Goal: Obtain resource: Obtain resource

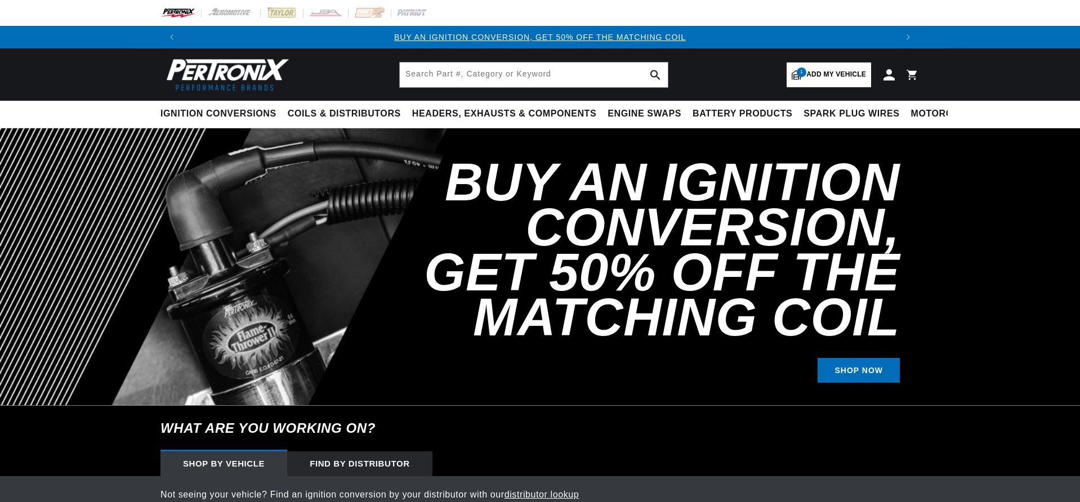
select select "1965"
select select "Porsche"
select select "356C"
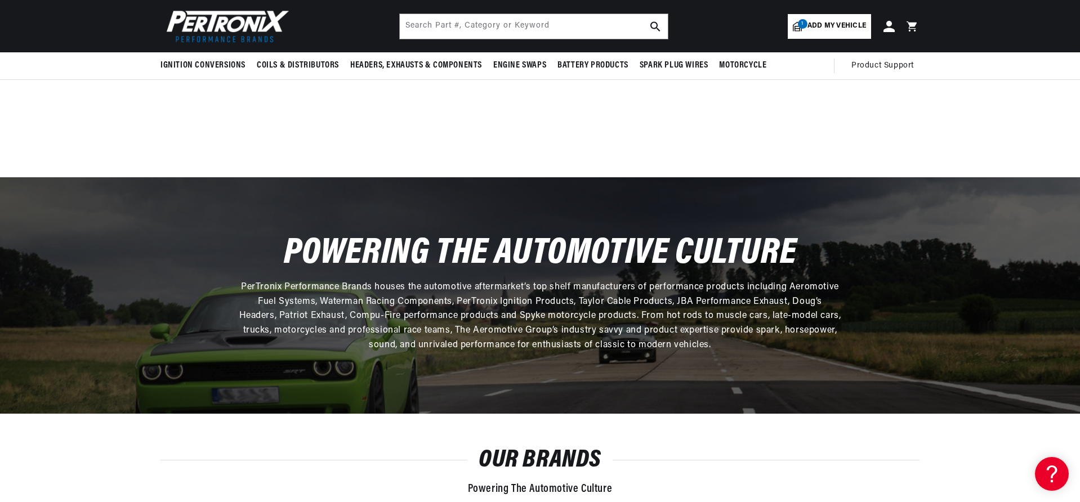
scroll to position [2996, 0]
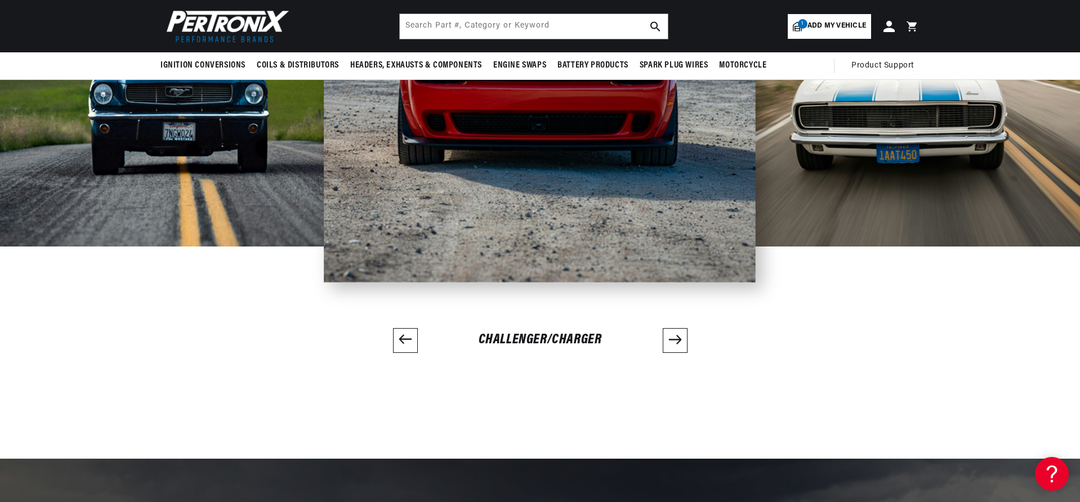
click at [433, 3] on header "BETTER SEARCH RESULTS Add your vehicle's year, make, and model to find parts be…" at bounding box center [539, 26] width 815 height 52
click at [429, 20] on input "text" at bounding box center [534, 26] width 268 height 25
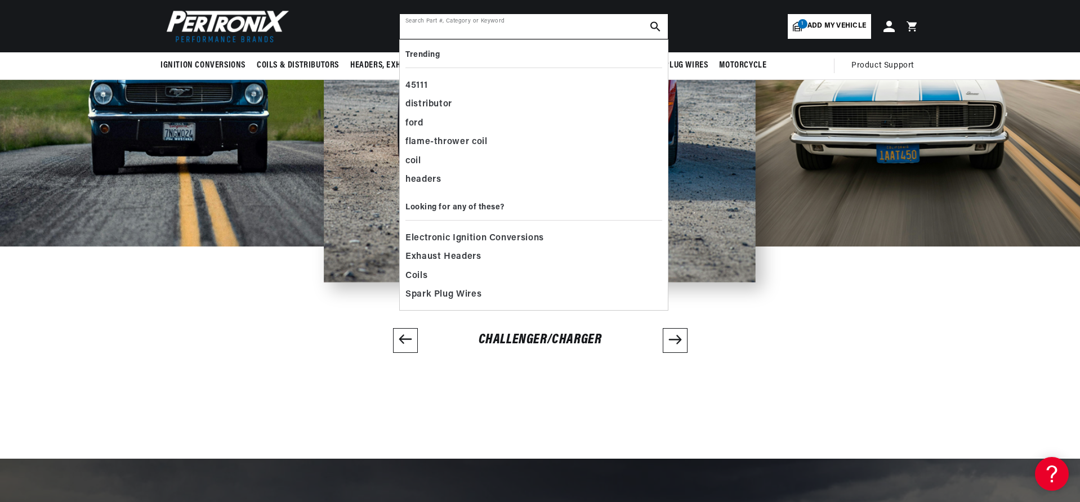
scroll to position [0, 702]
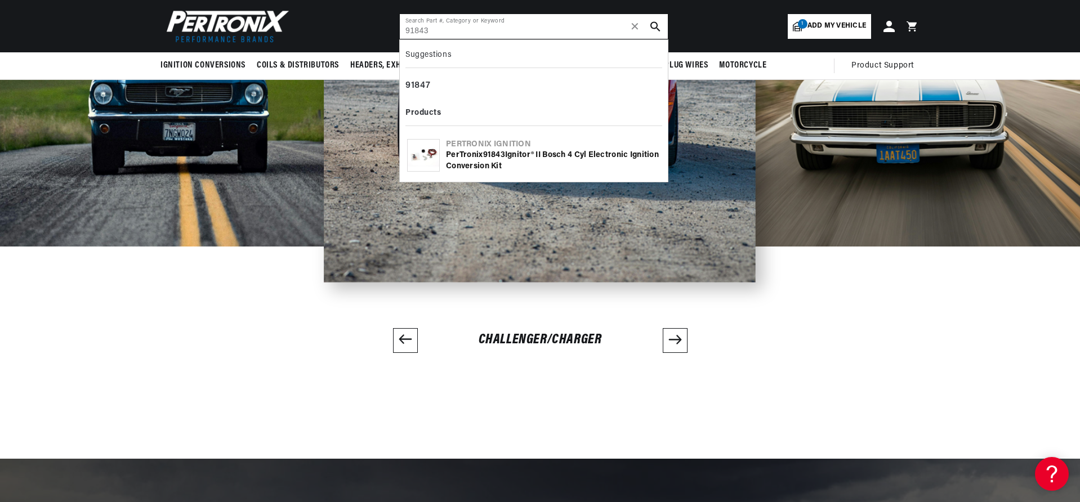
type input "91843"
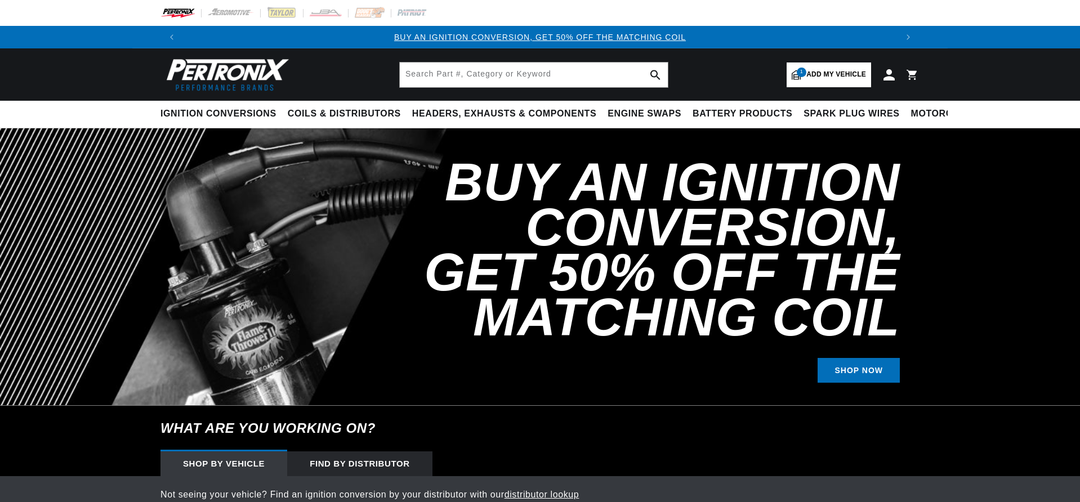
scroll to position [2987, 0]
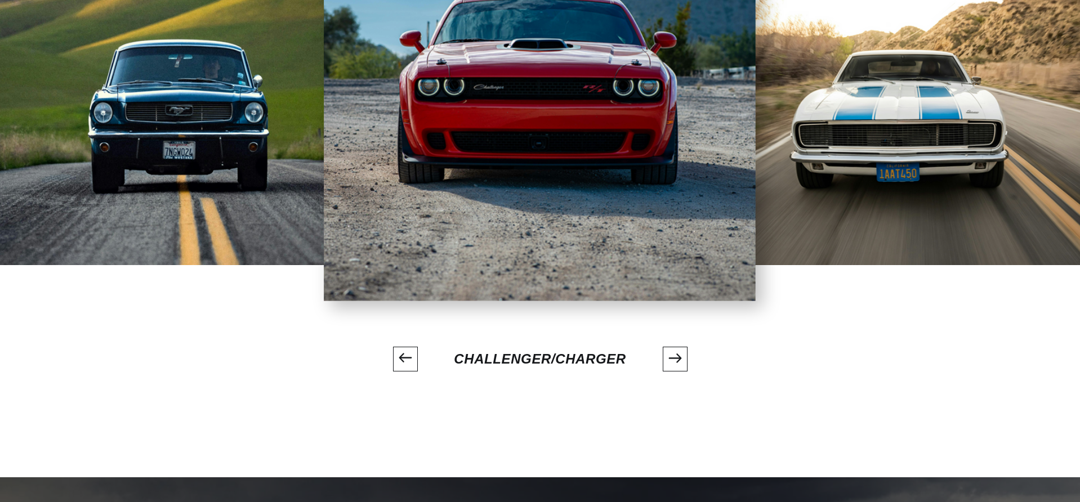
select select "1965"
select select "Porsche"
select select "356C"
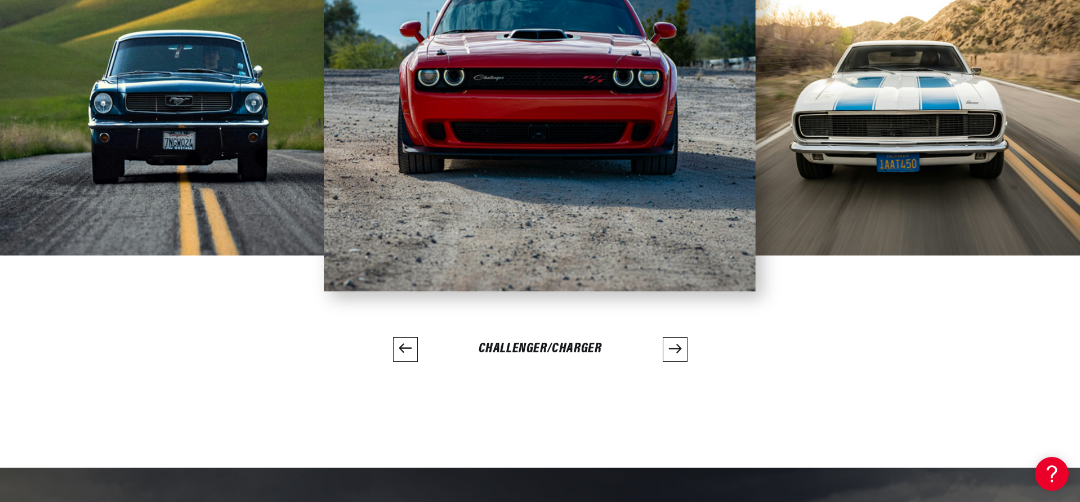
scroll to position [2996, 0]
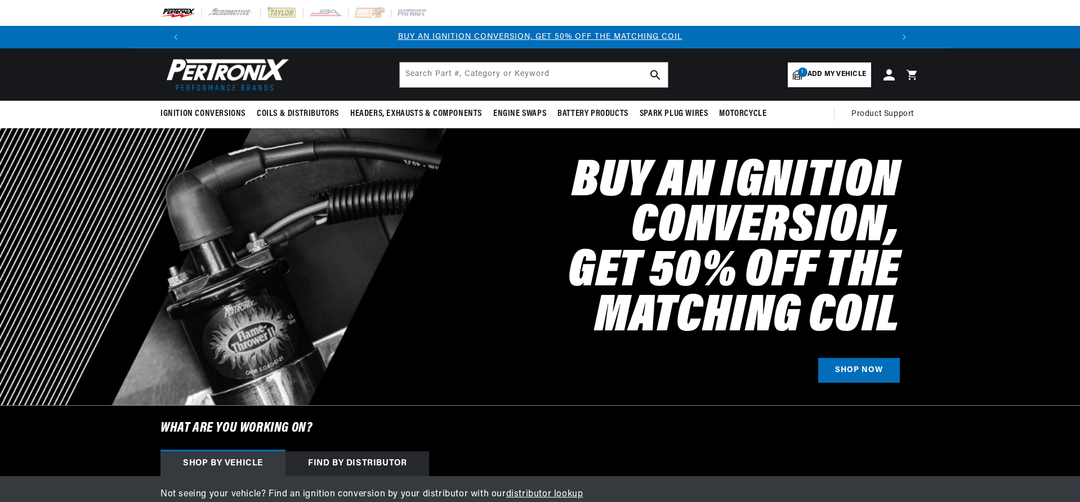
select select "1965"
select select "Porsche"
select select "356C"
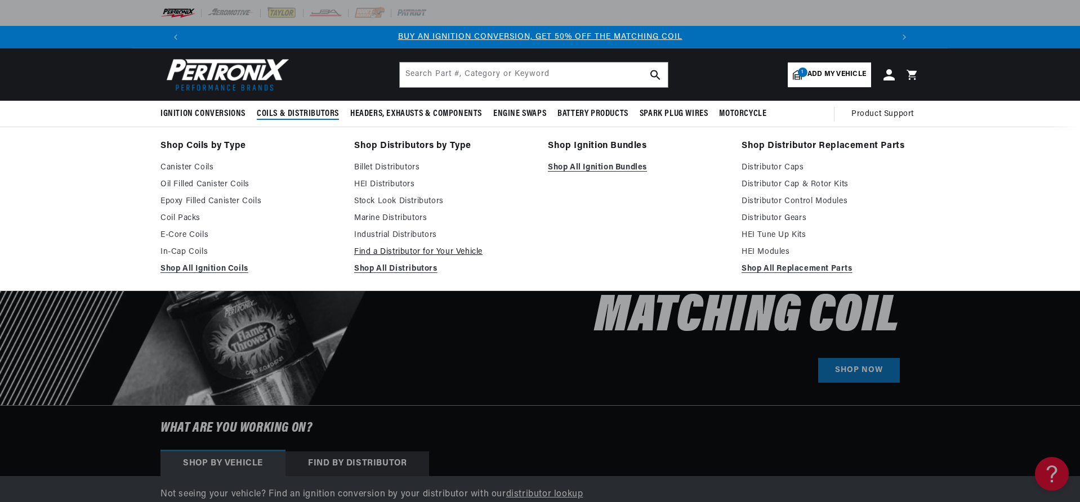
click at [406, 254] on link "Find a Distributor for Your Vehicle" at bounding box center [443, 252] width 178 height 14
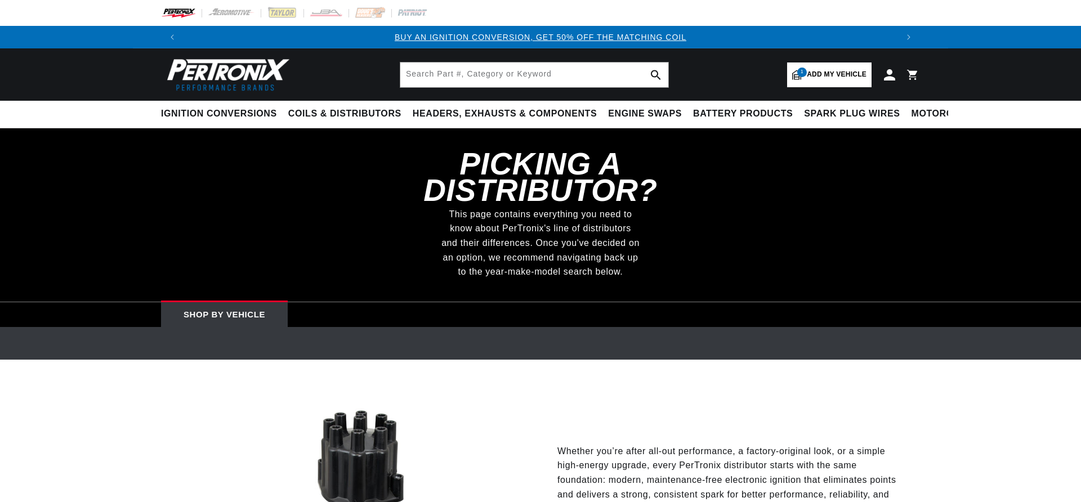
select select "RideType"
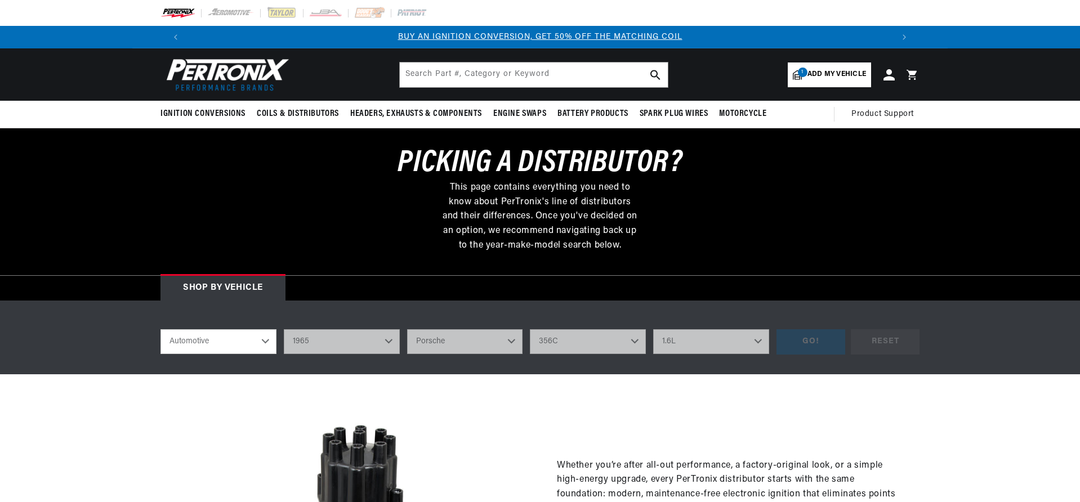
select select "1965"
select select "Porsche"
select select "356C"
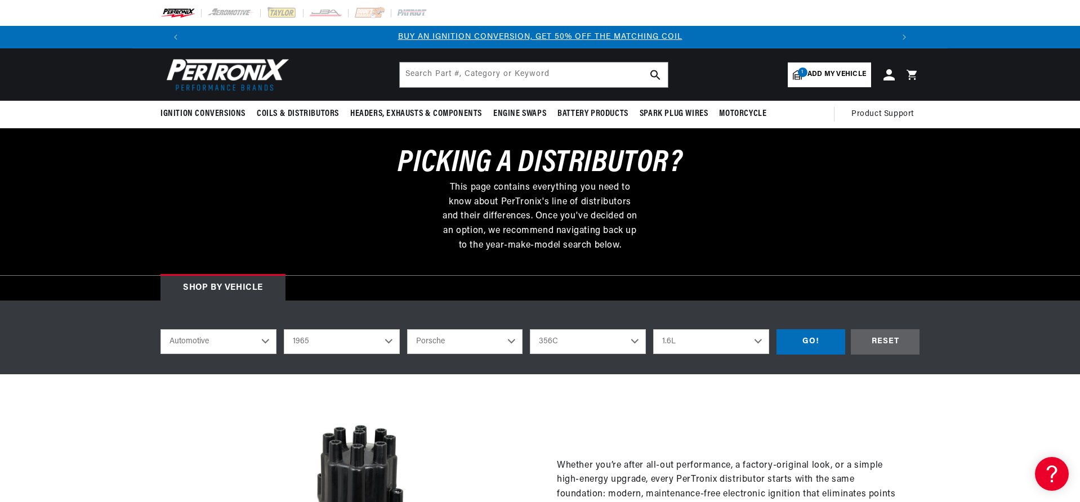
click at [388, 342] on select "2022 2021 2020 2019 2018 2017 2016 2015 2014 2013 2012 2011 2010 2009 2008 2007…" at bounding box center [342, 341] width 116 height 25
click at [284, 329] on select "2022 2021 2020 2019 2018 2017 2016 2015 2014 2013 2012 2011 2010 2009 2008 2007…" at bounding box center [342, 341] width 116 height 25
select select "1963"
select select "Model"
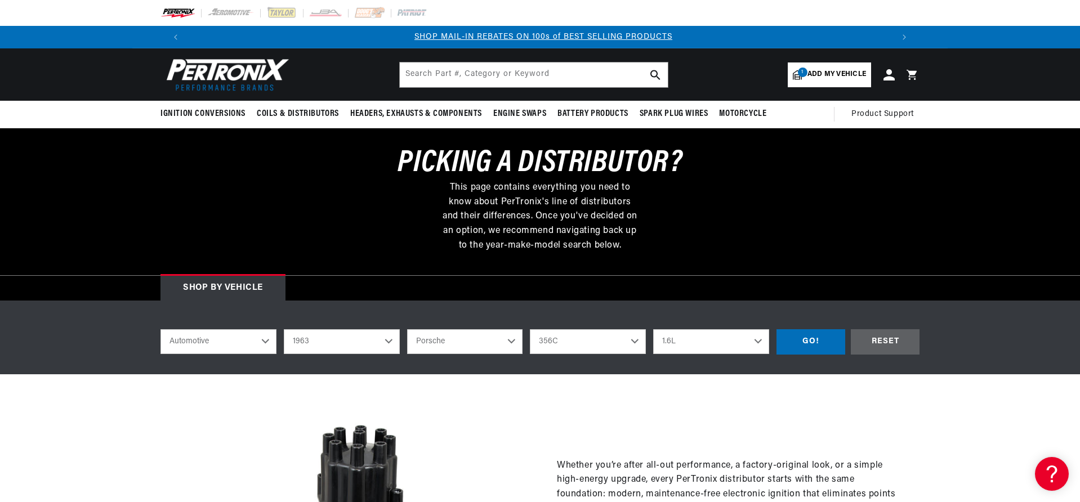
select select "Engine"
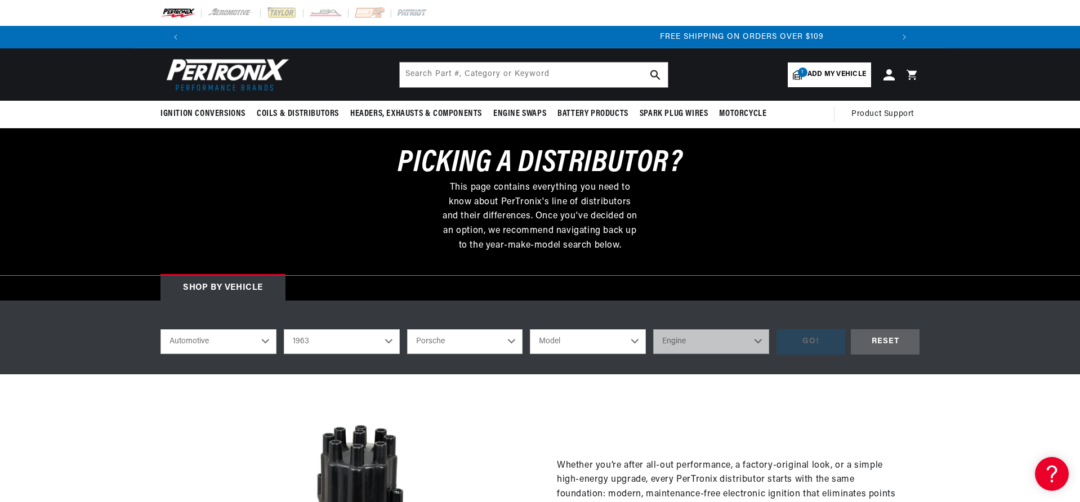
scroll to position [0, 1406]
click at [632, 339] on select "Model 356 356B" at bounding box center [588, 341] width 116 height 25
select select "356B"
click at [530, 329] on select "Model 356 356B" at bounding box center [588, 341] width 116 height 25
click at [730, 345] on select "Engine" at bounding box center [711, 341] width 116 height 25
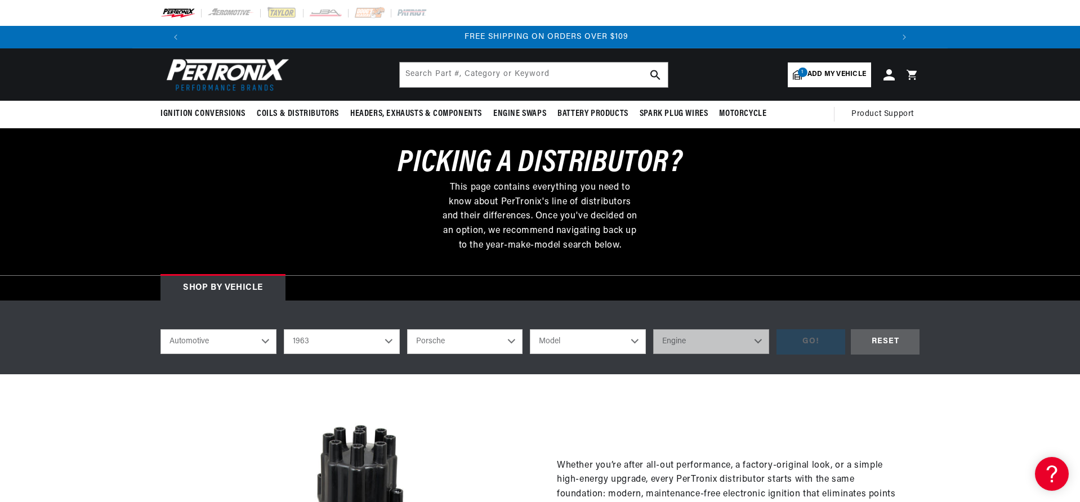
select select "356B"
click at [746, 339] on select "Engine 1.6L" at bounding box center [711, 341] width 116 height 25
select select "1.6L"
click at [653, 329] on select "Engine 1.6L" at bounding box center [711, 341] width 116 height 25
select select "1.6L"
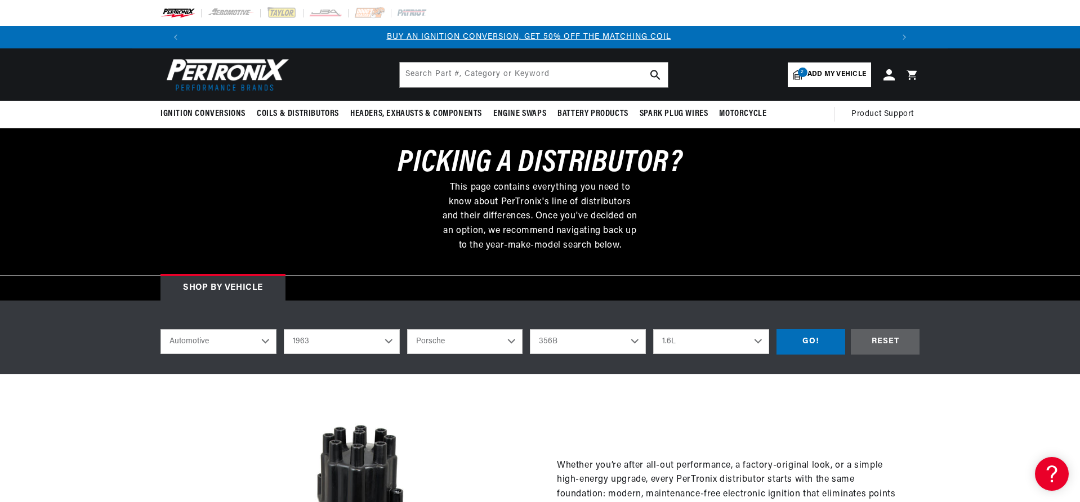
scroll to position [0, 0]
click at [824, 338] on div "GO!" at bounding box center [810, 341] width 69 height 25
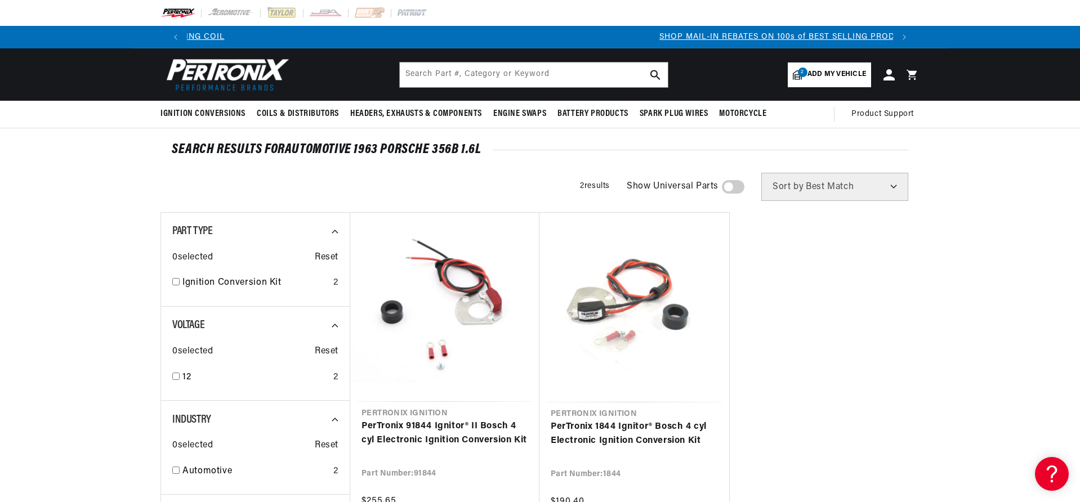
scroll to position [0, 702]
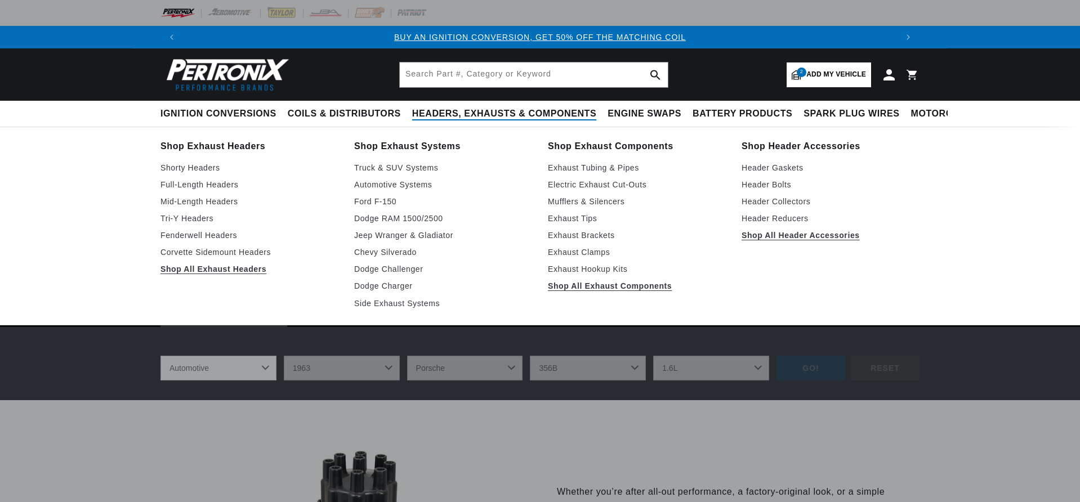
select select "1963"
select select "Porsche"
select select "356B"
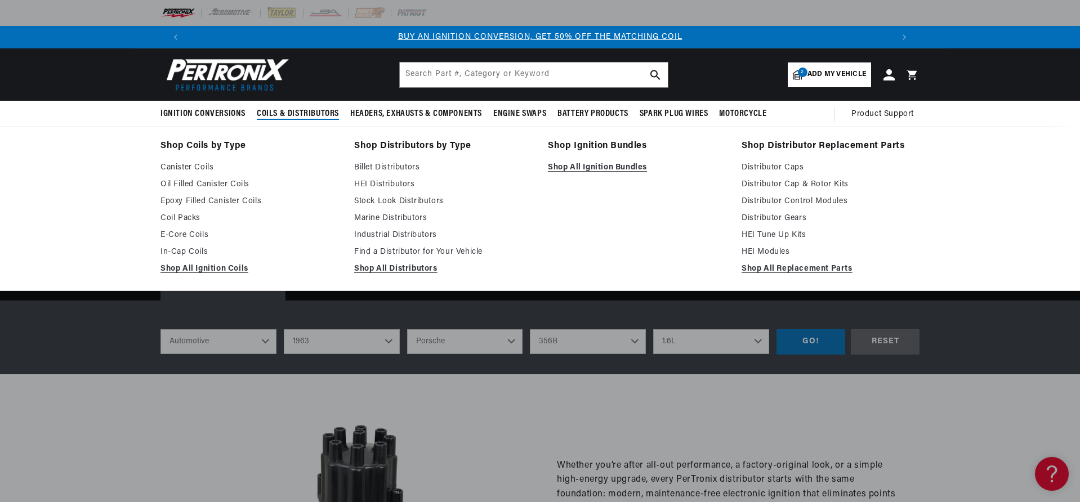
click at [294, 112] on span "Coils & Distributors" at bounding box center [298, 114] width 82 height 12
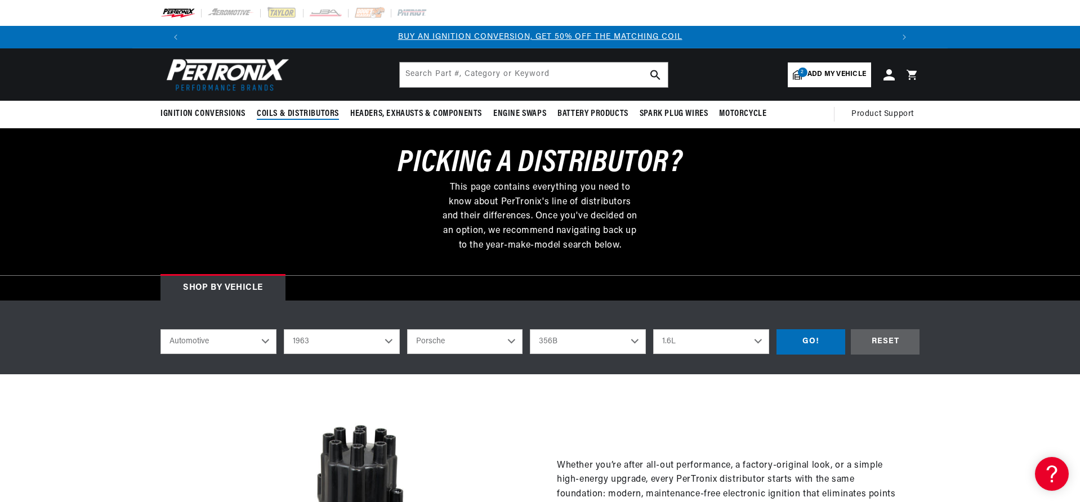
click at [294, 112] on span "Coils & Distributors" at bounding box center [298, 114] width 82 height 12
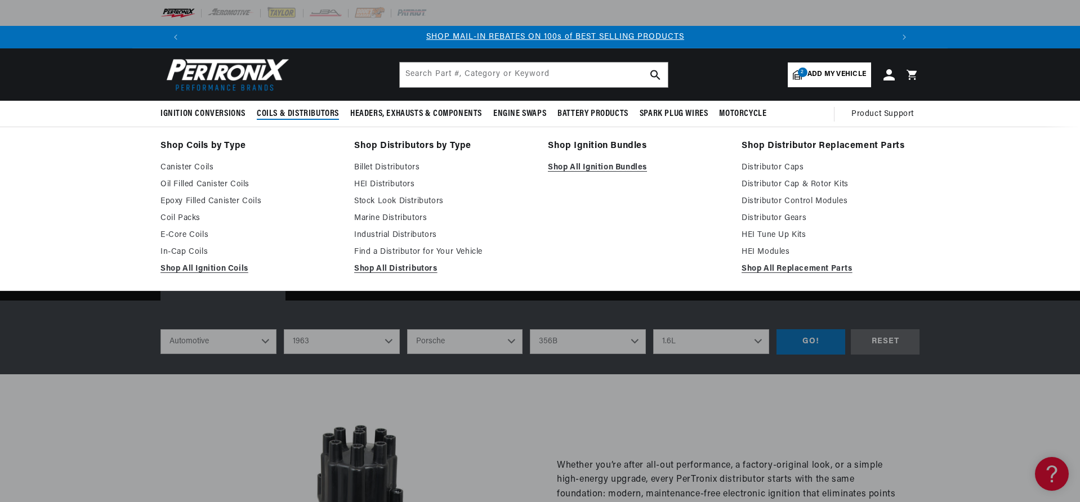
scroll to position [0, 702]
click at [391, 254] on link "Find a Distributor for Your Vehicle" at bounding box center [443, 252] width 178 height 14
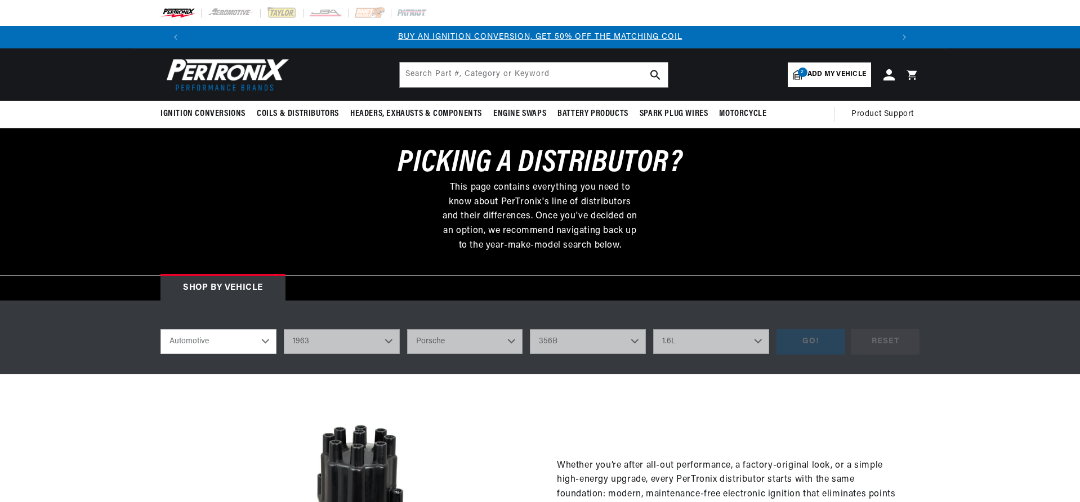
select select "1963"
select select "Porsche"
select select "356B"
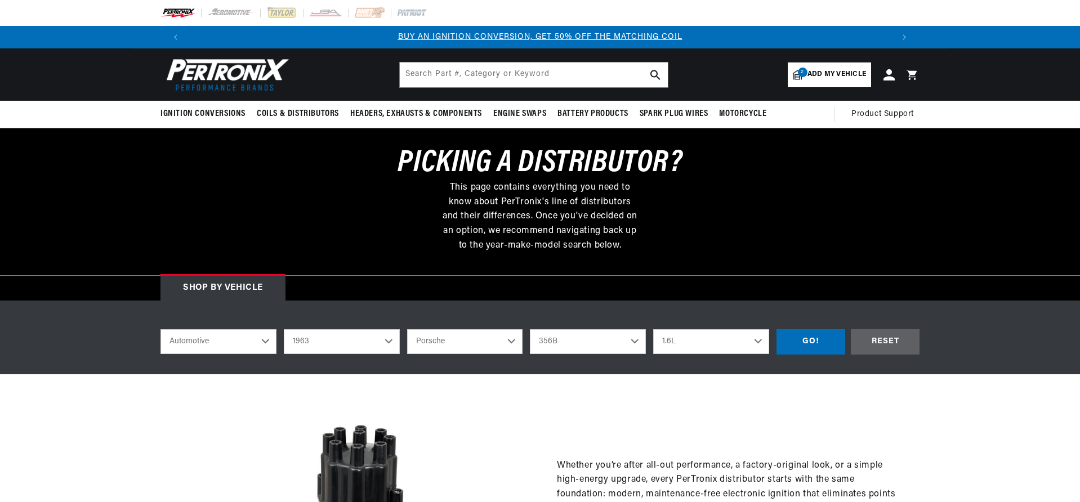
click at [391, 341] on select "2022 2021 2020 2019 2018 2017 2016 2015 2014 2013 2012 2011 2010 2009 2008 2007…" at bounding box center [342, 341] width 116 height 25
click at [284, 329] on select "2022 2021 2020 2019 2018 2017 2016 2015 2014 2013 2012 2011 2010 2009 2008 2007…" at bounding box center [342, 341] width 116 height 25
select select "1965"
select select "Model"
select select "Engine"
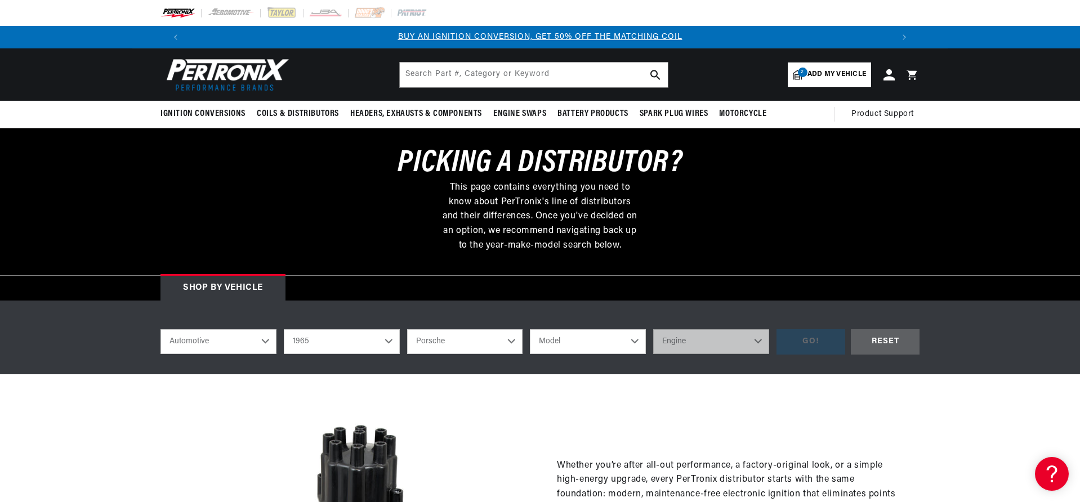
click at [630, 342] on select "Model 356 356C 911" at bounding box center [588, 341] width 116 height 25
select select "356C"
click at [530, 329] on select "Model 356 356C 911" at bounding box center [588, 341] width 116 height 25
select select "356C"
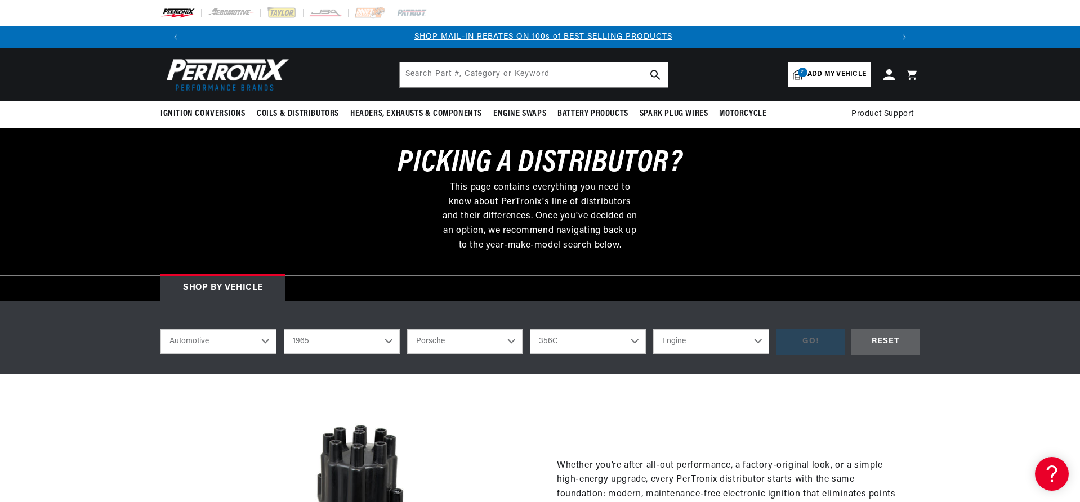
click at [749, 342] on select "Engine 1.6L" at bounding box center [711, 341] width 116 height 25
select select "1.6L"
click at [653, 329] on select "Engine 1.6L" at bounding box center [711, 341] width 116 height 25
select select "1.6L"
click at [817, 346] on div "GO!" at bounding box center [810, 341] width 69 height 25
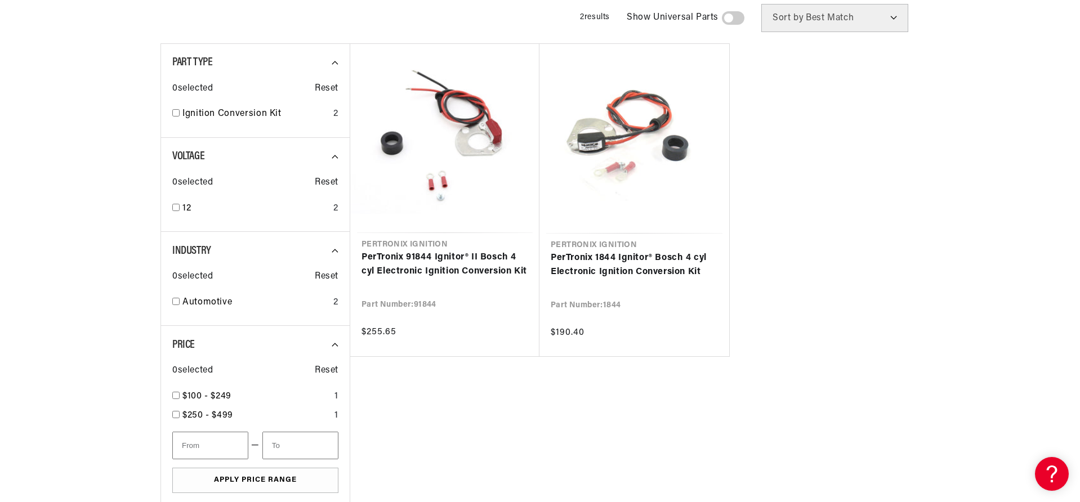
scroll to position [0, 702]
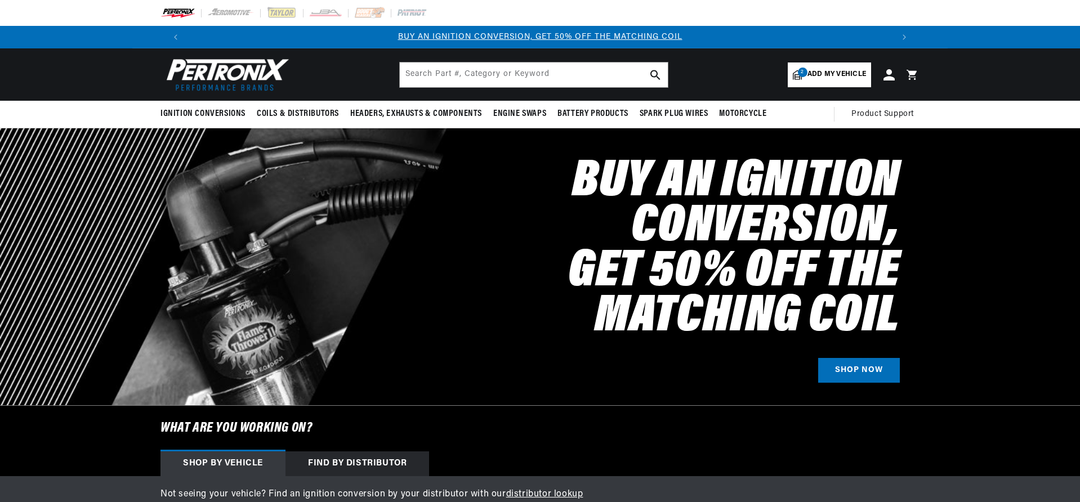
select select "1965"
select select "Porsche"
select select "356C"
select select "1965"
select select "Porsche"
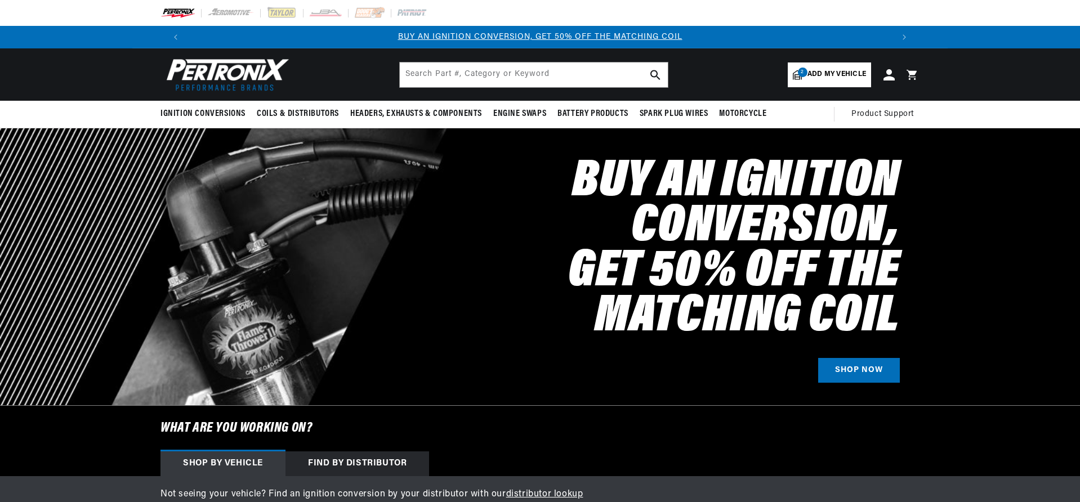
select select "356C"
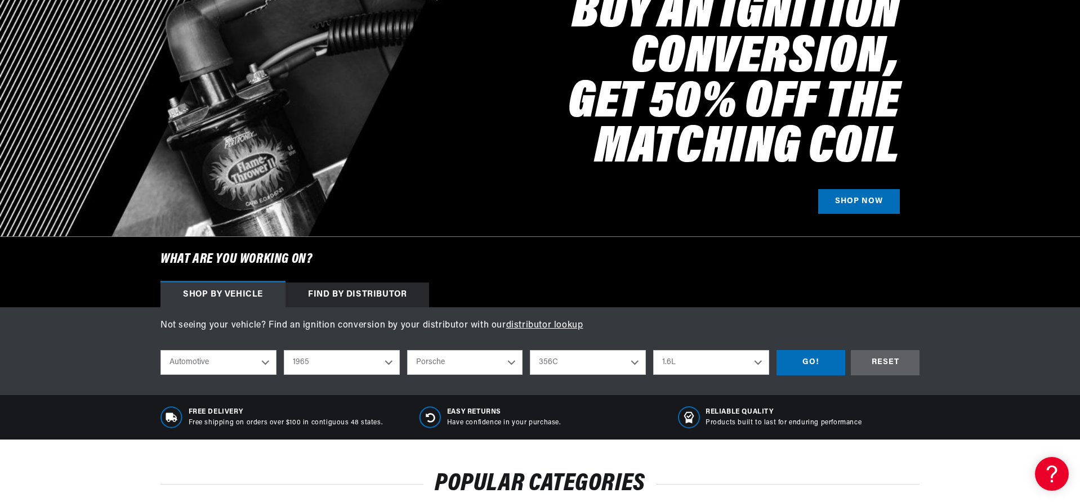
click at [366, 296] on div "Find by Distributor" at bounding box center [357, 295] width 144 height 25
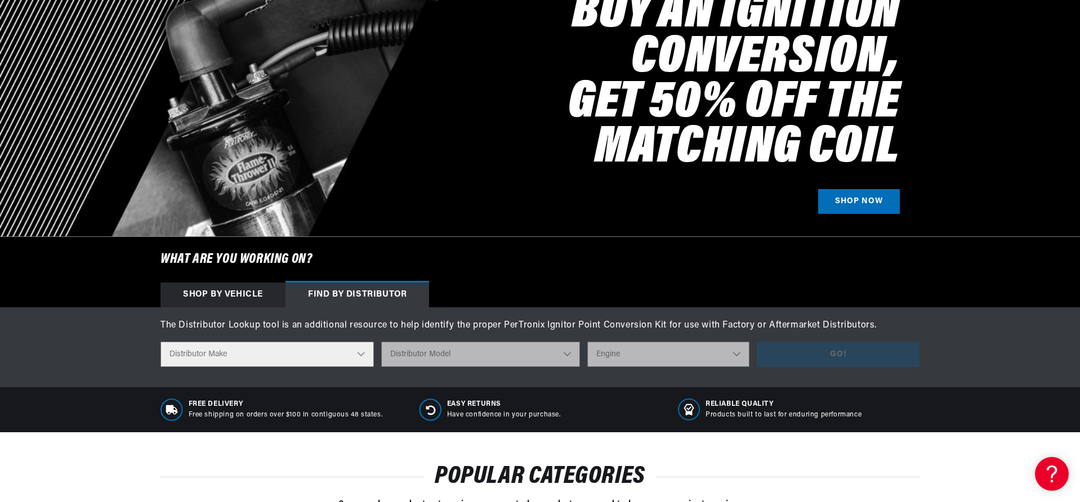
click at [365, 353] on select "Distributor Make Accel Aldon Autolite Bosch Century Chrysler Clark Colt Contine…" at bounding box center [266, 354] width 213 height 25
select select "Bosch"
click at [160, 342] on select "Distributor Make Accel Aldon Autolite Bosch Century Chrysler Clark Colt Contine…" at bounding box center [266, 354] width 213 height 25
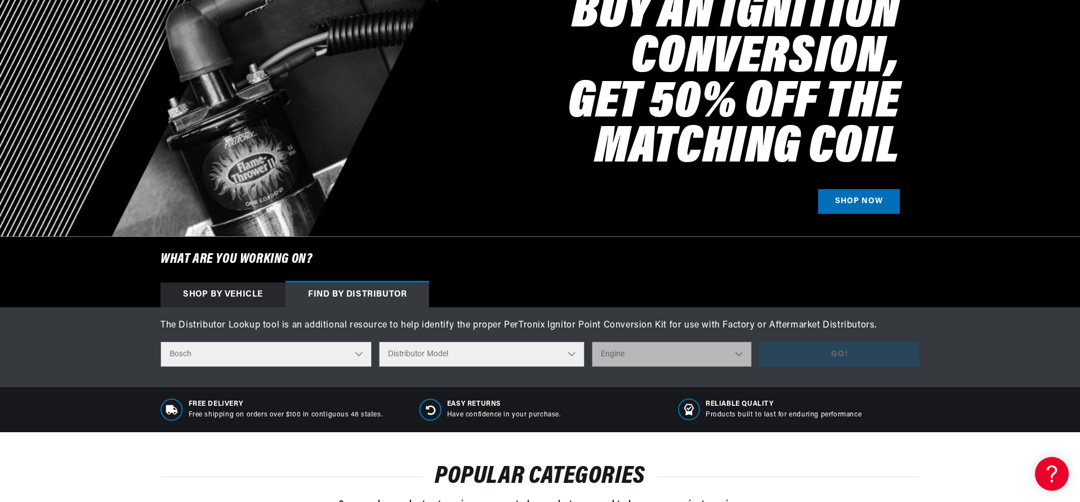
click at [544, 357] on select "Distributor Model 022-905-205AA 0-231-020-019 0-231-037-031 0-231-060-023 0-231…" at bounding box center [481, 354] width 205 height 25
select select "0-231-115-061"
click at [382, 342] on select "Distributor Model 022-905-205AA 0-231-020-019 0-231-037-031 0-231-060-023 0-231…" at bounding box center [481, 354] width 205 height 25
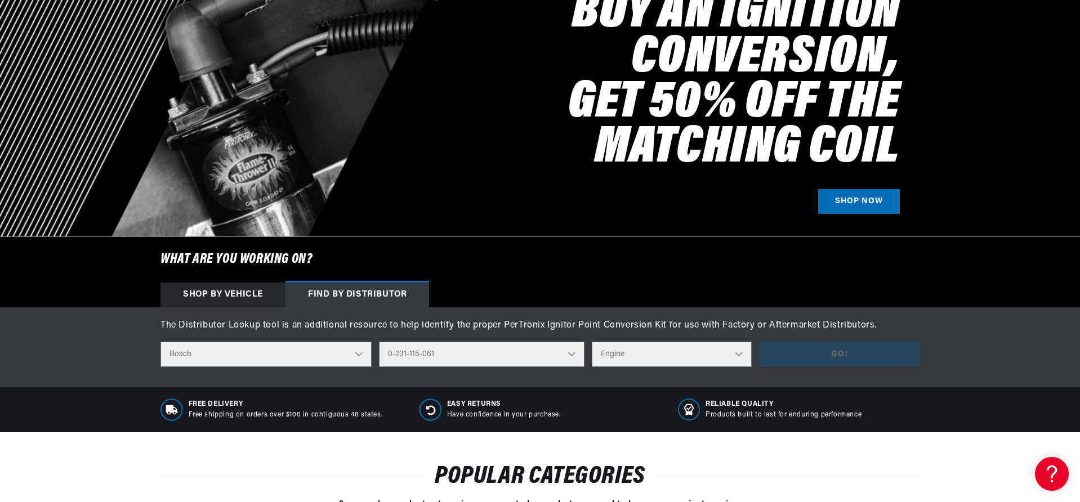
click at [697, 353] on select "Engine 4" at bounding box center [672, 354] width 160 height 25
select select "4"
click at [592, 342] on select "Engine 4" at bounding box center [672, 354] width 160 height 25
click at [840, 348] on button "Go!" at bounding box center [839, 354] width 160 height 25
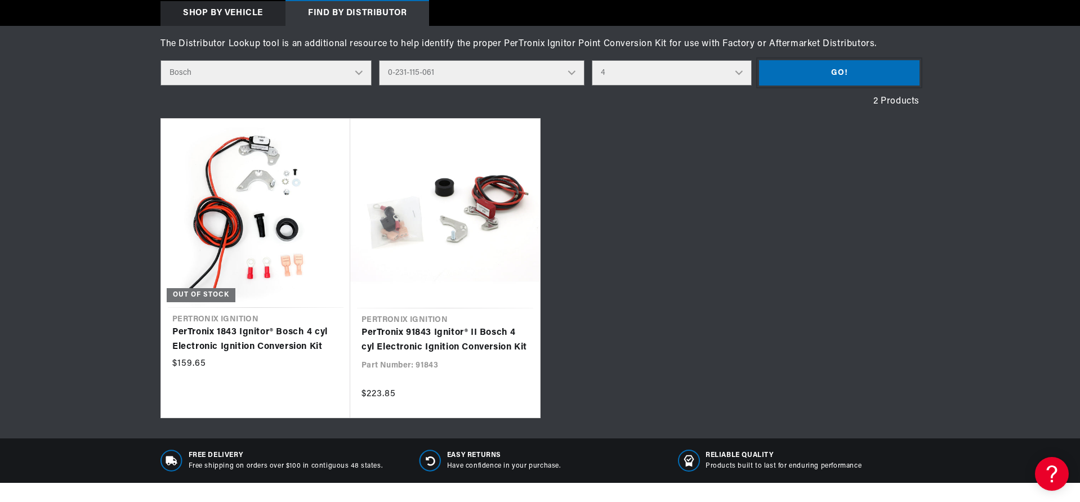
scroll to position [0, 0]
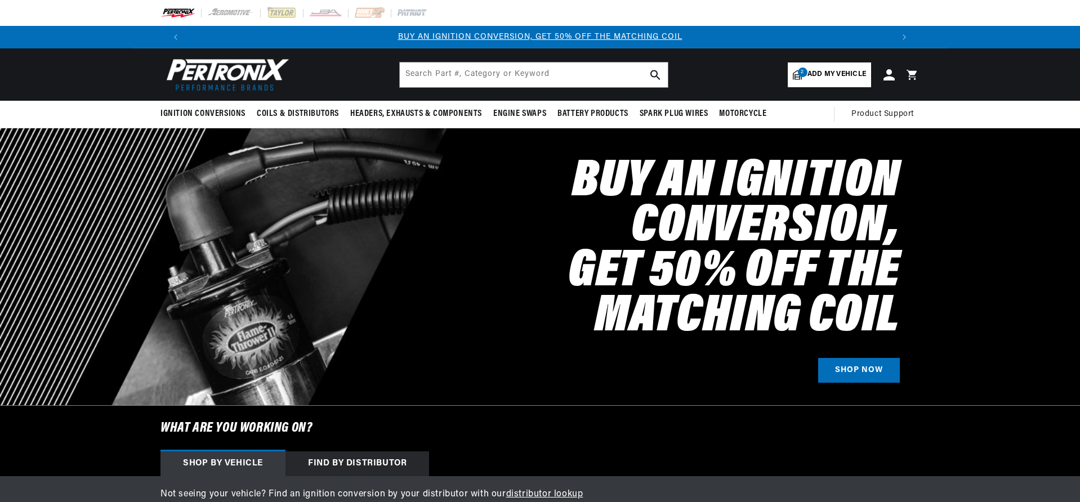
select select "1965"
select select "Porsche"
select select "356C"
